Goal: Navigation & Orientation: Go to known website

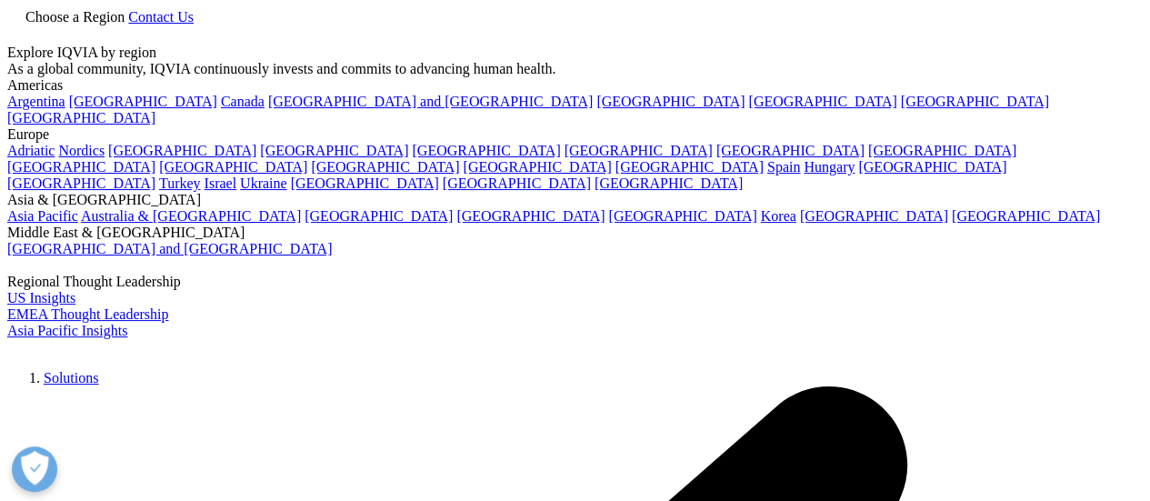
click at [125, 25] on span "Choose a Region" at bounding box center [74, 16] width 99 height 15
click at [73, 109] on link "[GEOGRAPHIC_DATA]" at bounding box center [143, 101] width 148 height 15
